Goal: Feedback & Contribution: Leave review/rating

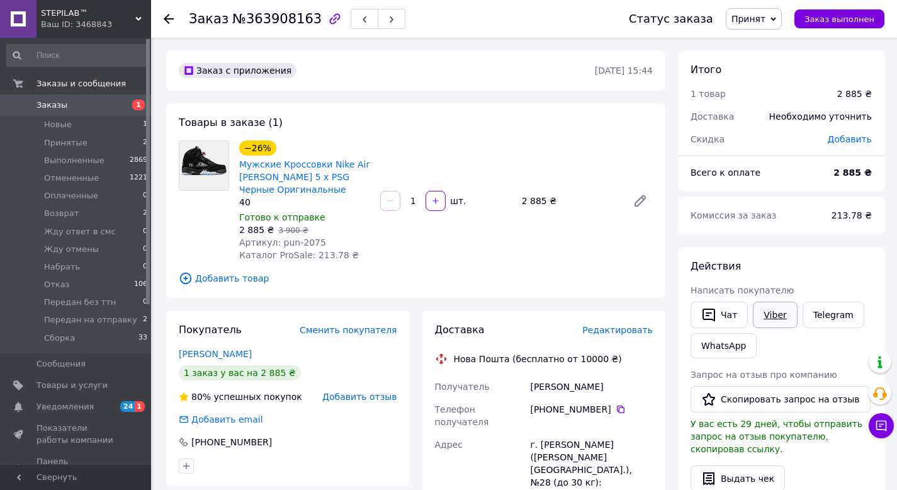
click at [760, 312] on link "Viber" at bounding box center [775, 315] width 44 height 26
click at [232, 354] on link "[PERSON_NAME]" at bounding box center [215, 354] width 73 height 10
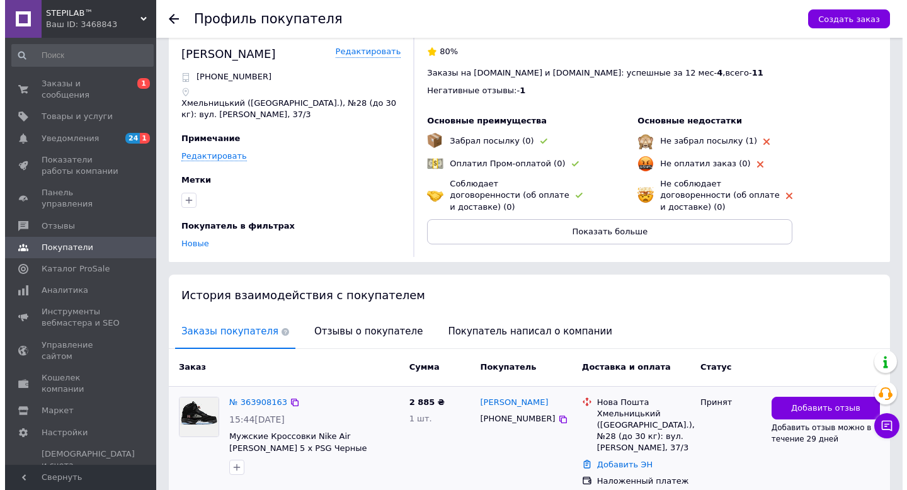
scroll to position [26, 0]
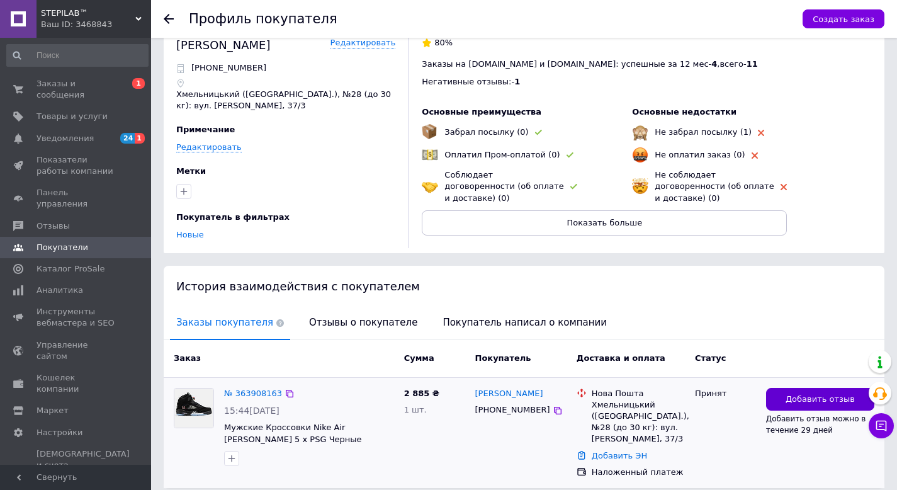
click at [775, 388] on button "Добавить отзыв" at bounding box center [820, 399] width 108 height 23
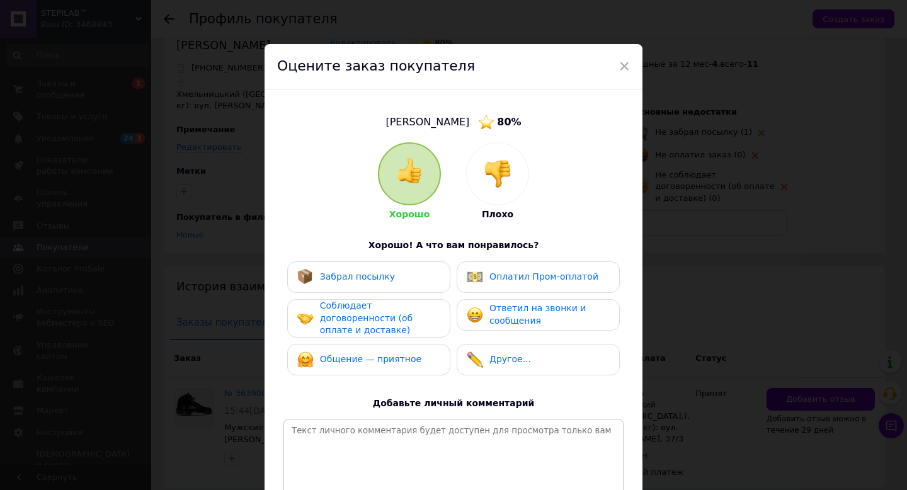
click at [461, 162] on div "Хорошо Плохо" at bounding box center [453, 181] width 151 height 79
click at [502, 169] on img at bounding box center [498, 174] width 28 height 28
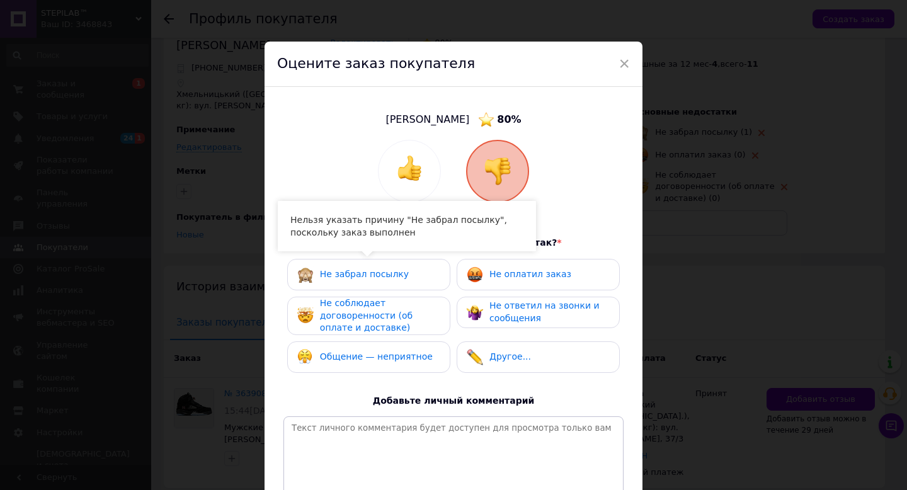
click at [396, 310] on div "Не соблюдает договоренности (об оплате и доставке)" at bounding box center [380, 315] width 120 height 37
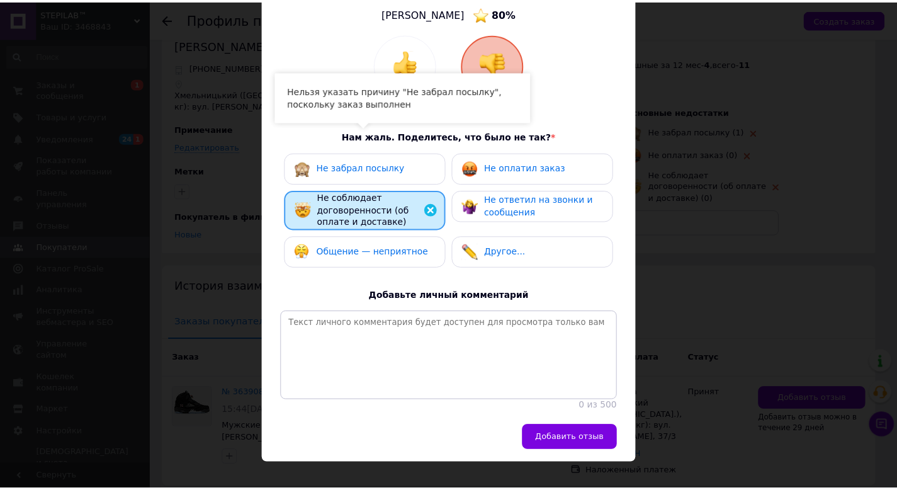
scroll to position [132, 0]
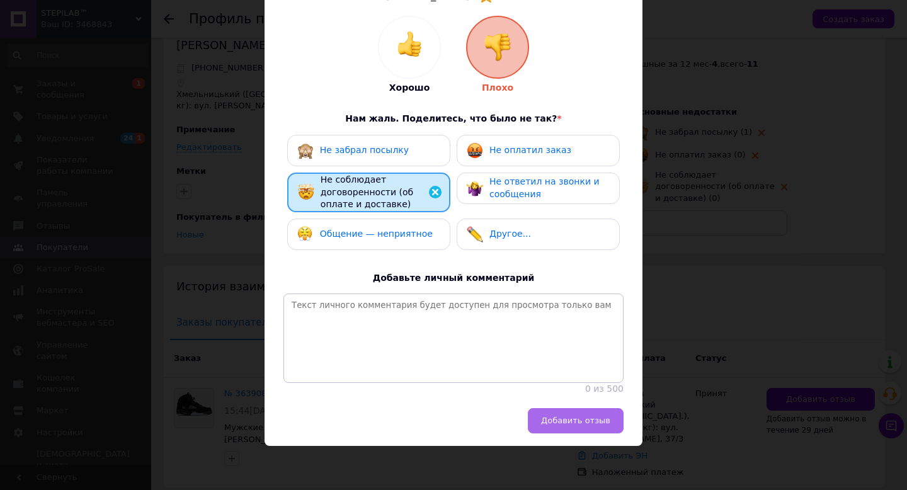
click at [567, 411] on button "Добавить отзыв" at bounding box center [576, 420] width 96 height 25
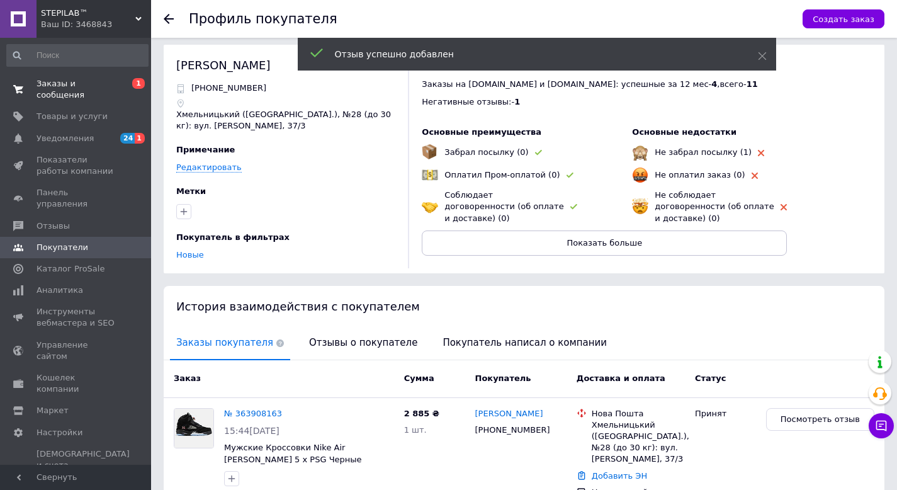
scroll to position [5, 0]
click at [103, 88] on span "Заказы и сообщения" at bounding box center [77, 89] width 80 height 23
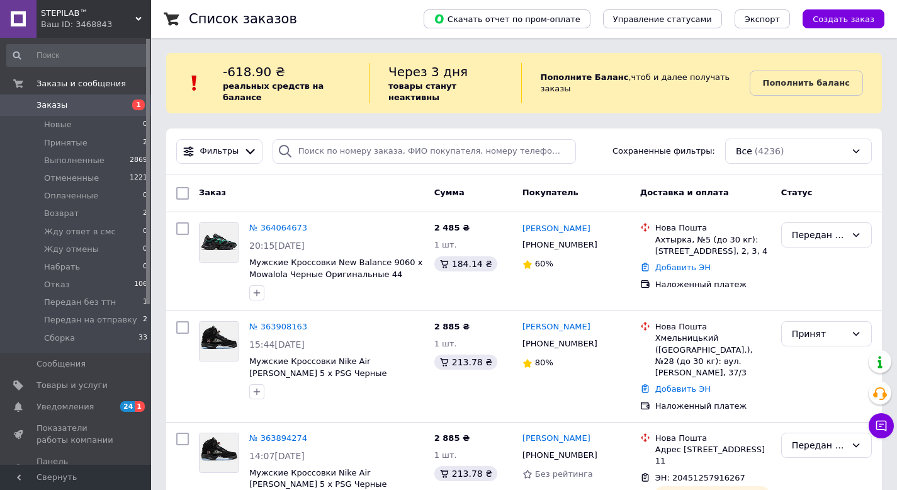
click at [106, 110] on span "Заказы" at bounding box center [77, 105] width 80 height 11
click at [114, 310] on li "Передан без ттн 1" at bounding box center [77, 302] width 155 height 18
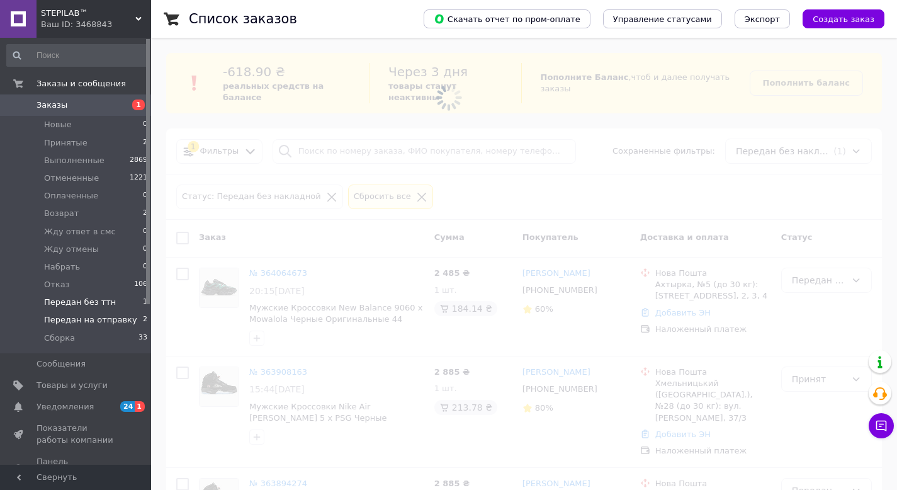
click at [112, 321] on span "Передан на отправку" at bounding box center [90, 319] width 93 height 11
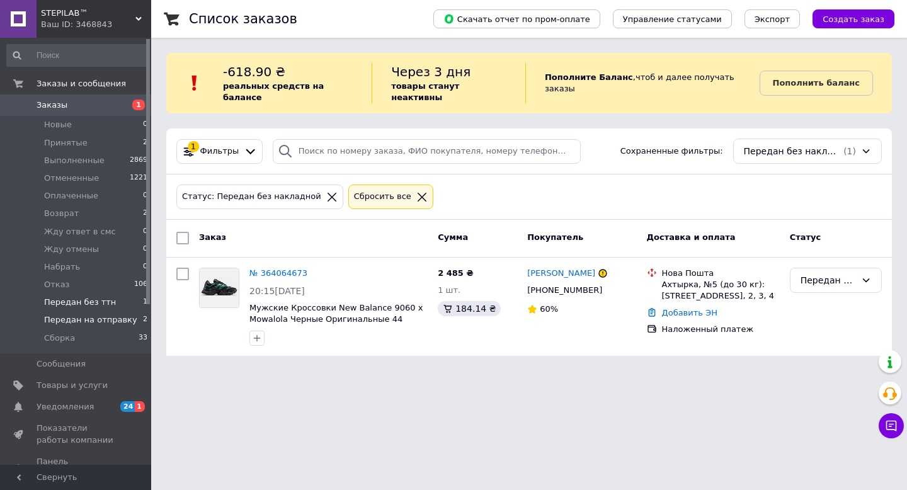
click at [103, 311] on li "Передан на отправку 2" at bounding box center [77, 320] width 155 height 18
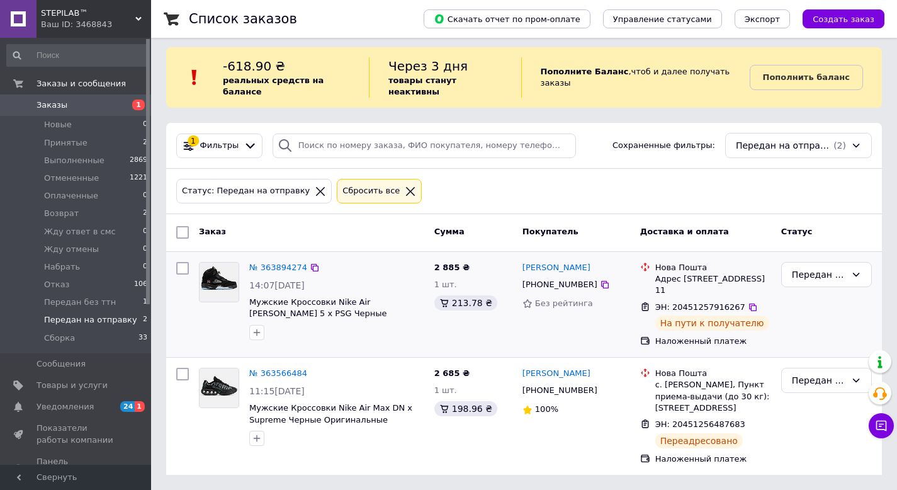
scroll to position [17, 0]
click at [109, 326] on li "Передан на отправку 2" at bounding box center [77, 320] width 155 height 18
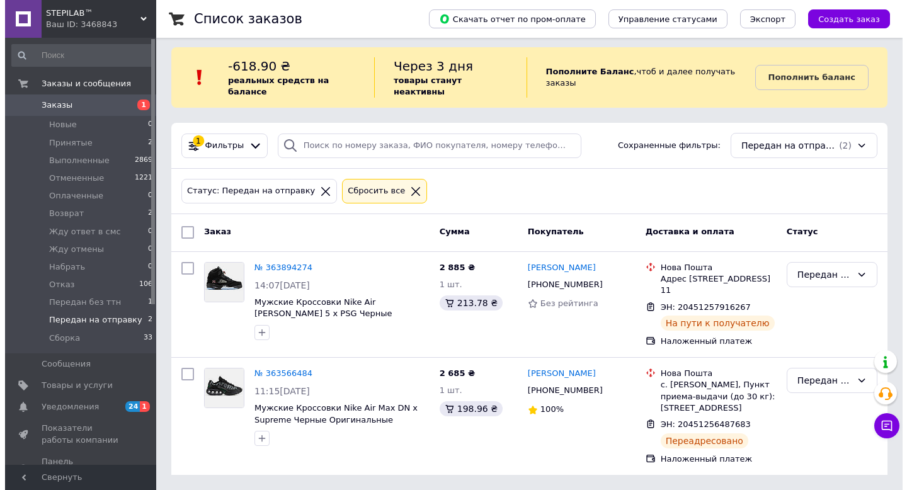
scroll to position [6, 0]
